Goal: Check status

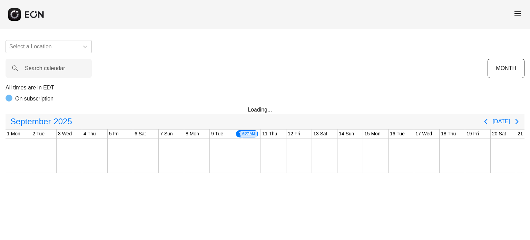
scroll to position [0, 230]
